Goal: Information Seeking & Learning: Learn about a topic

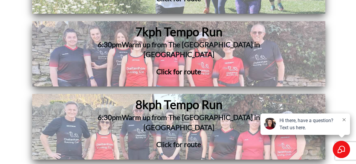
scroll to position [2240, 0]
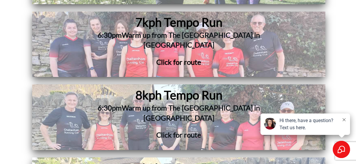
click at [194, 103] on h3 "6:30pm Warm up from The Royal Oak in Prestbury" at bounding box center [178, 116] width 231 height 27
